Goal: Find specific page/section: Find specific page/section

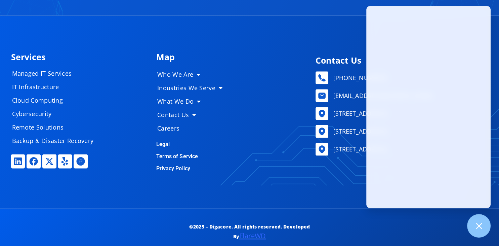
scroll to position [3313, 0]
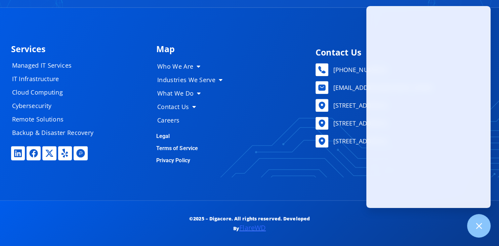
click at [169, 148] on link "Terms of Service" at bounding box center [177, 148] width 42 height 6
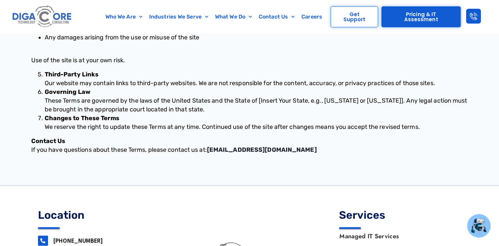
scroll to position [484, 0]
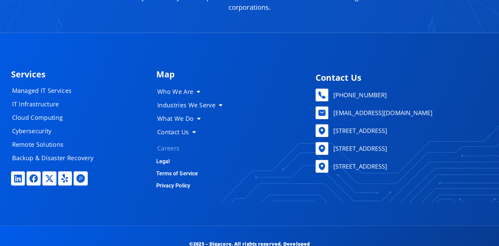
scroll to position [3035, 0]
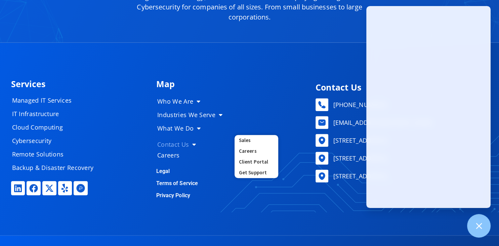
click at [189, 145] on span "Menu" at bounding box center [192, 144] width 7 height 13
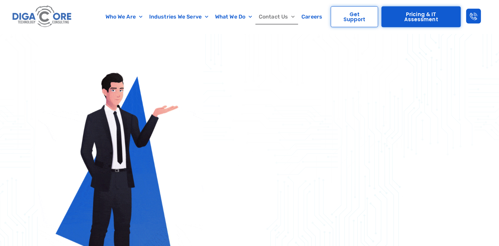
scroll to position [319, 0]
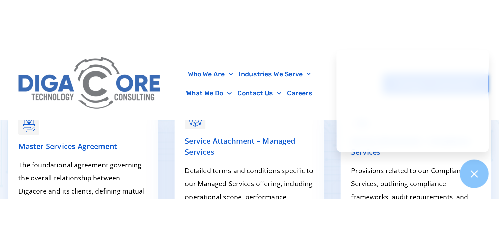
scroll to position [132, 0]
